Goal: Register for event/course

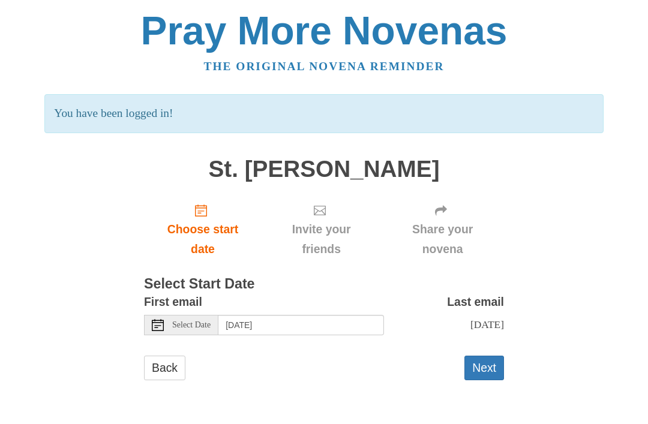
scroll to position [56, 0]
click at [486, 365] on button "Next" at bounding box center [484, 368] width 40 height 25
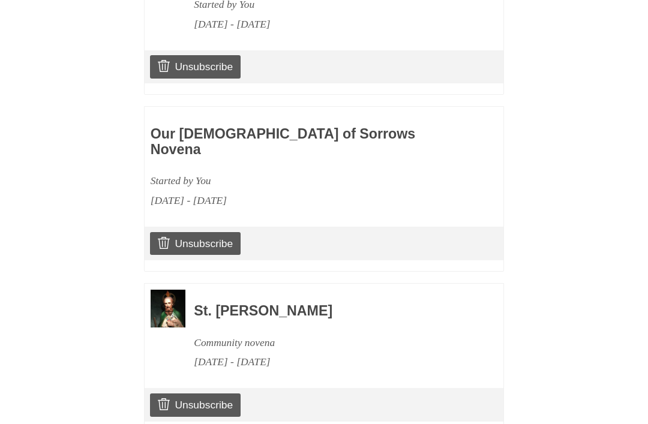
scroll to position [802, 0]
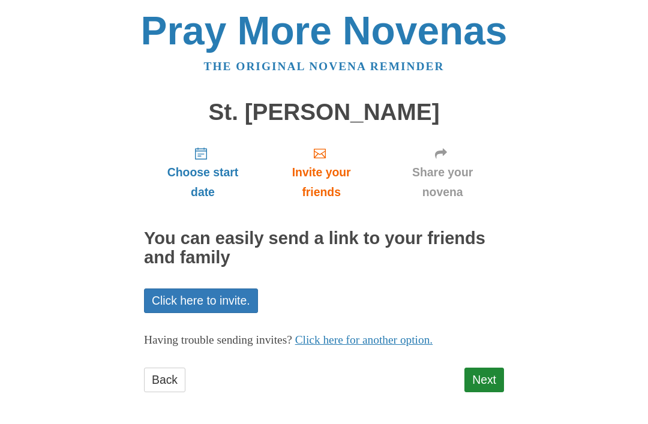
click at [491, 376] on link "Next" at bounding box center [484, 380] width 40 height 25
